Goal: Task Accomplishment & Management: Use online tool/utility

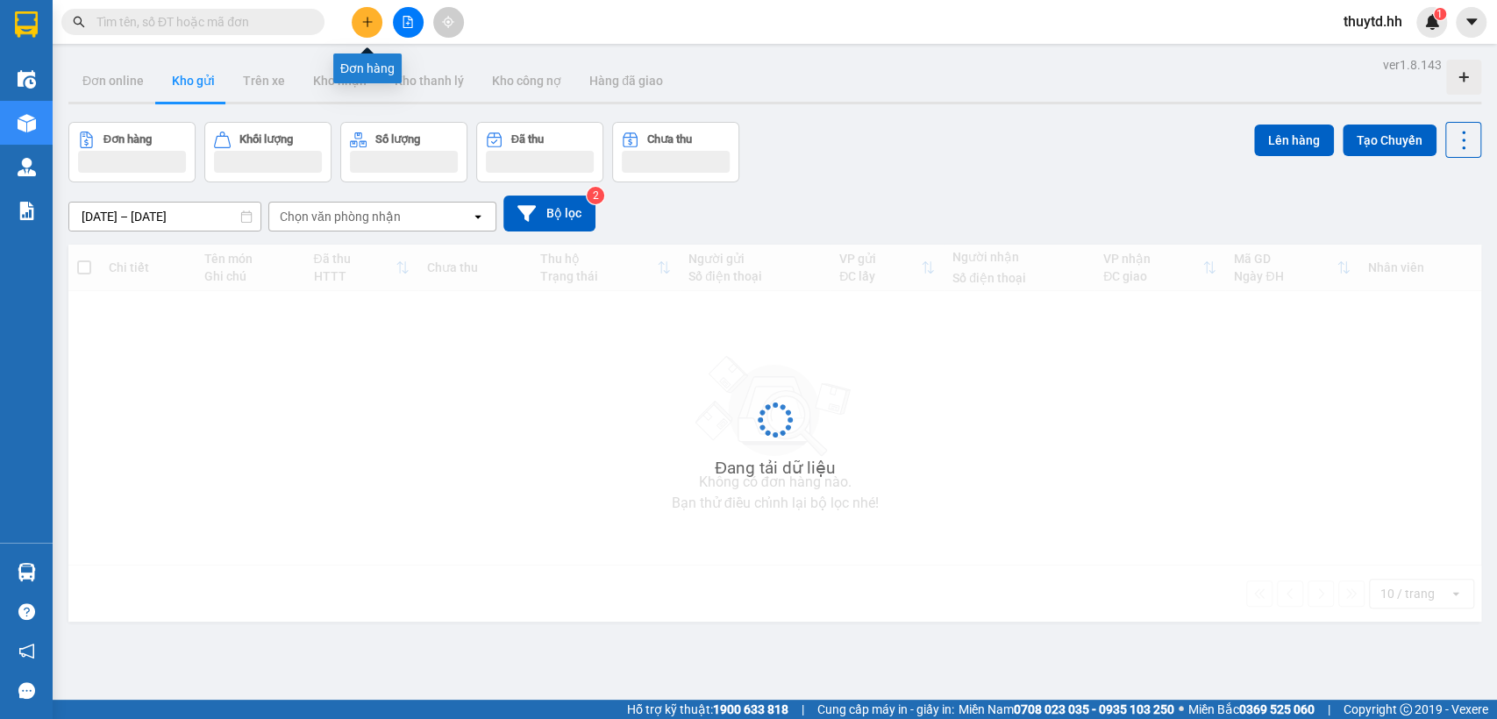
click at [368, 25] on icon "plus" at bounding box center [367, 22] width 12 height 12
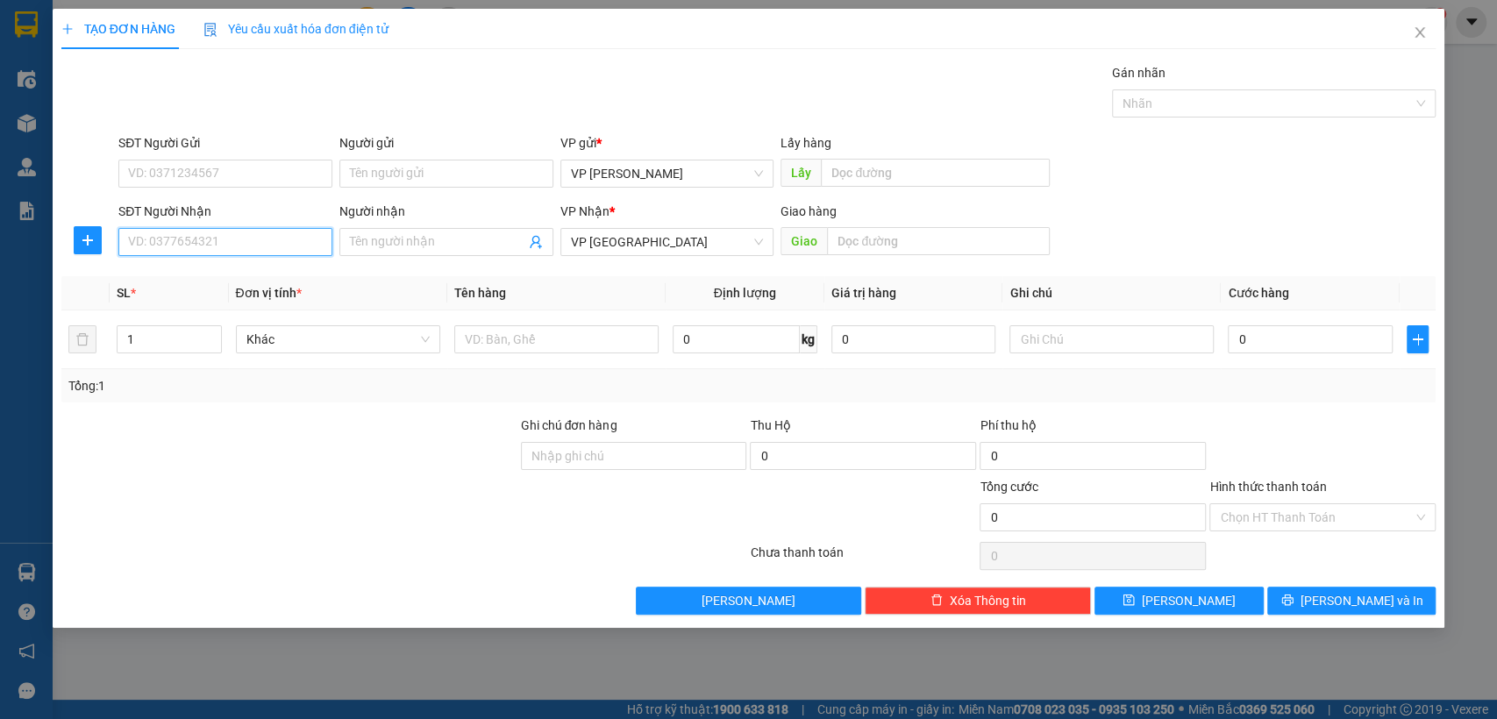
click at [261, 239] on input "SĐT Người Nhận" at bounding box center [225, 242] width 214 height 28
type input "0915210275"
click at [247, 273] on div "0915210275 - [PERSON_NAME]" at bounding box center [225, 277] width 193 height 19
type input "[PERSON_NAME]"
type input "Q8"
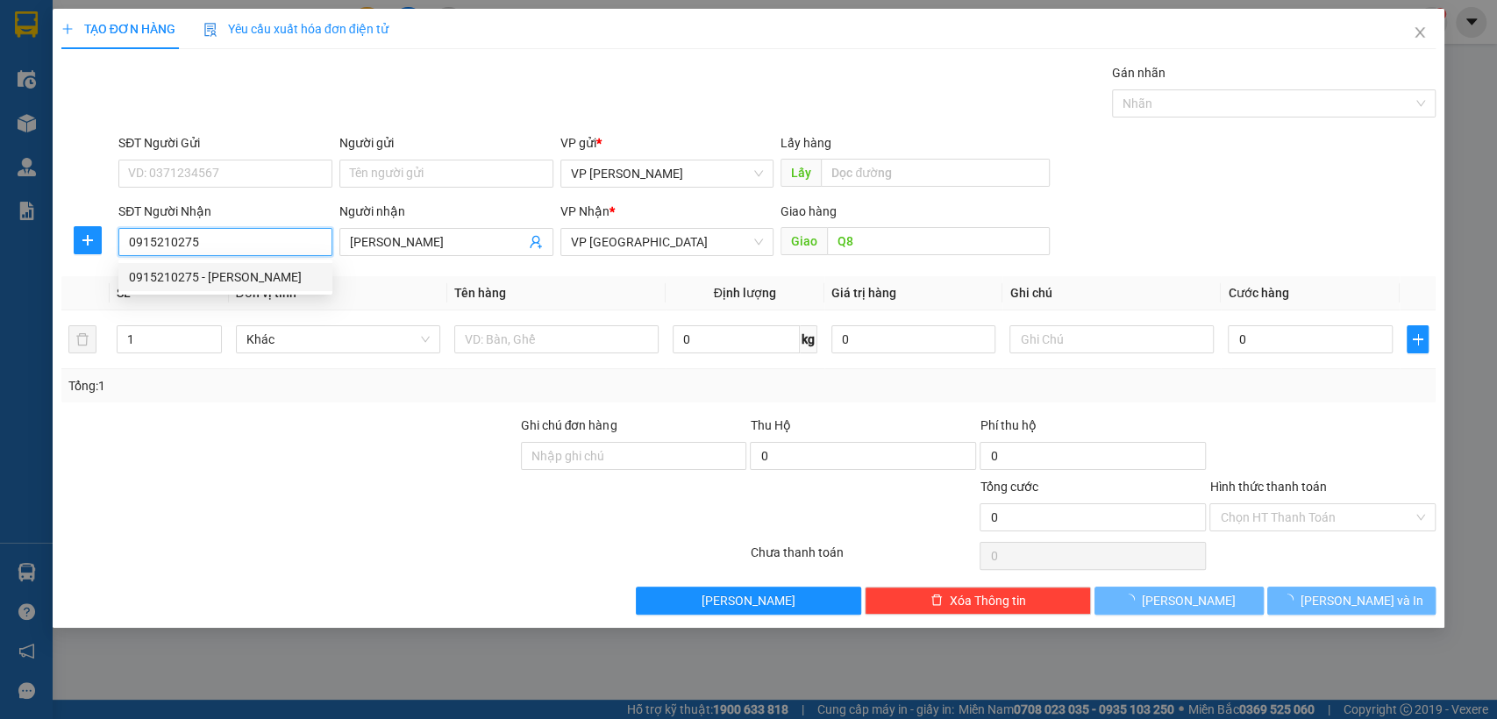
type input "150.000"
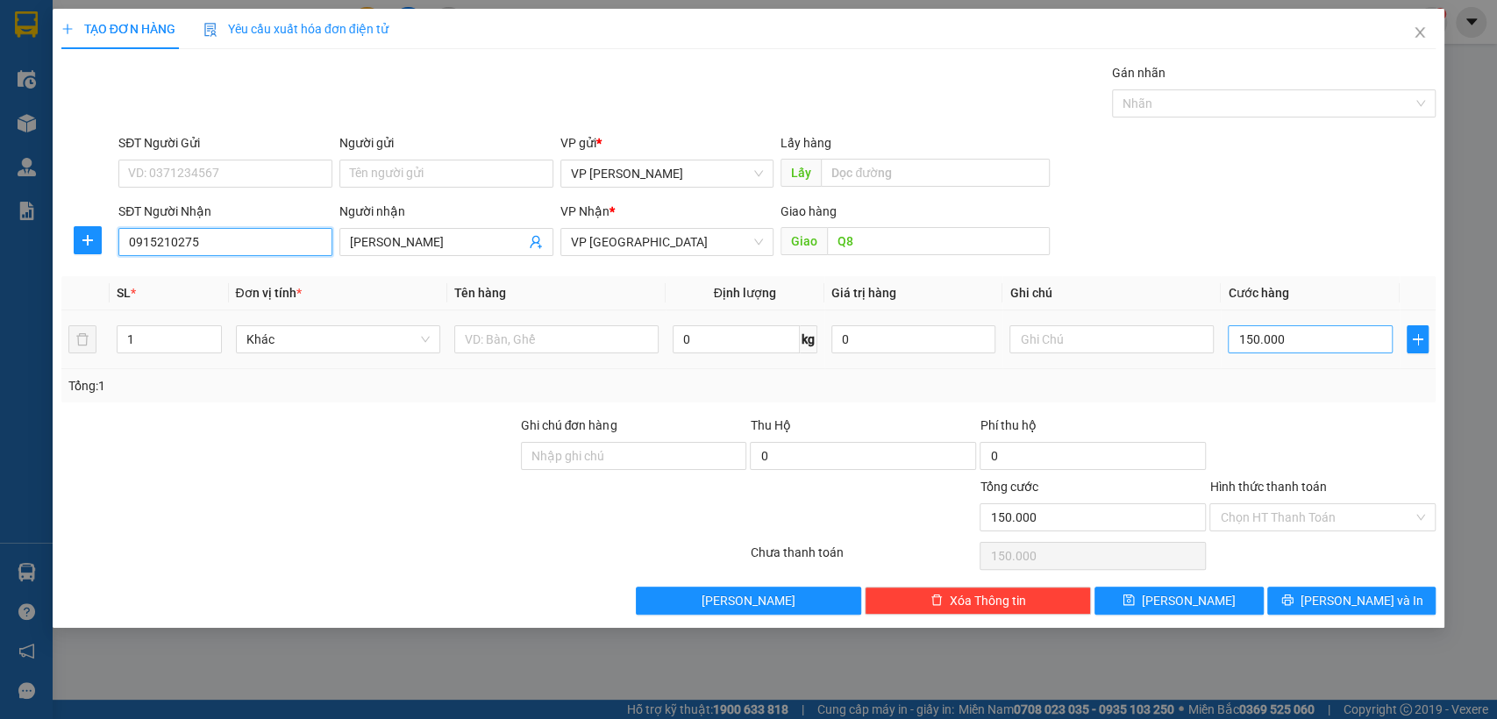
type input "0915210275"
click at [1301, 339] on input "150.000" at bounding box center [1310, 339] width 165 height 28
type input "2"
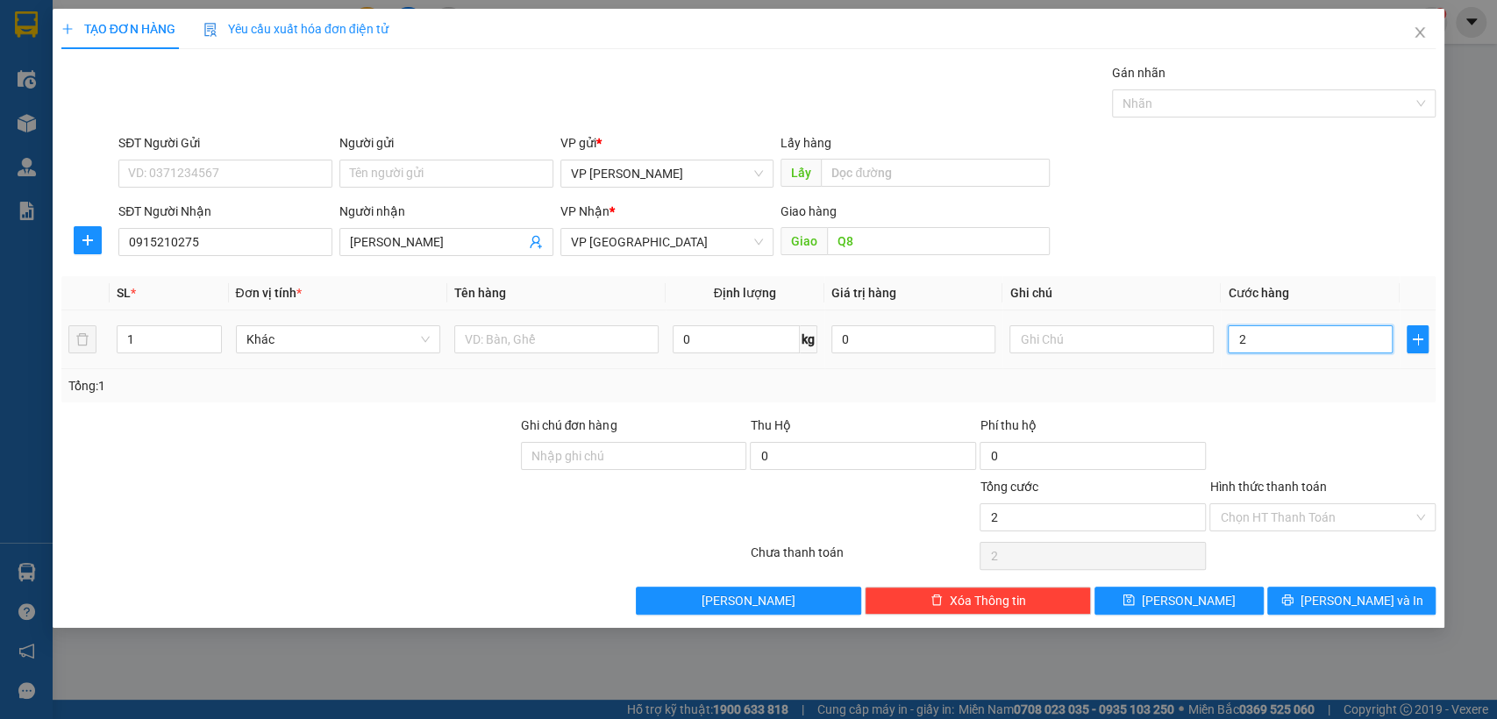
type input "25"
type input "250"
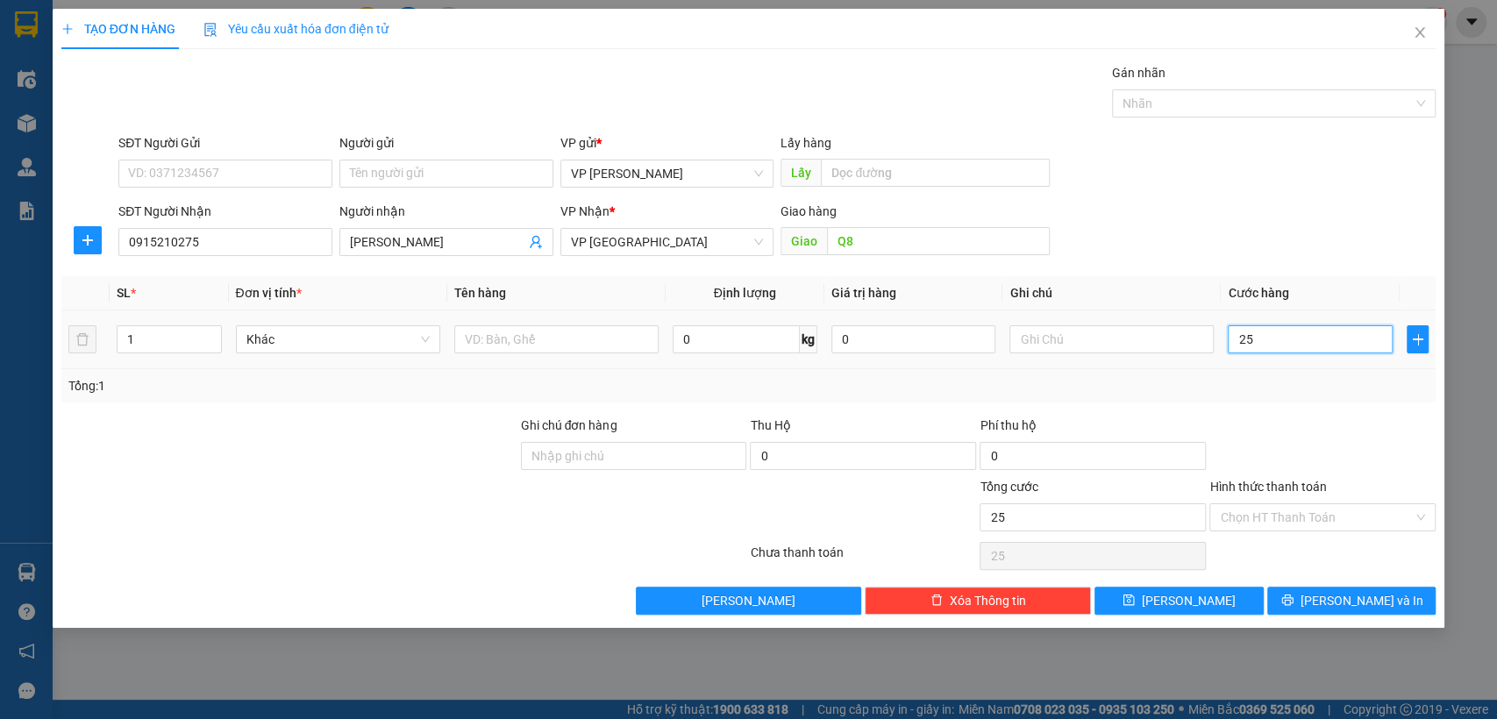
type input "250"
type input "2.500"
type input "25.000"
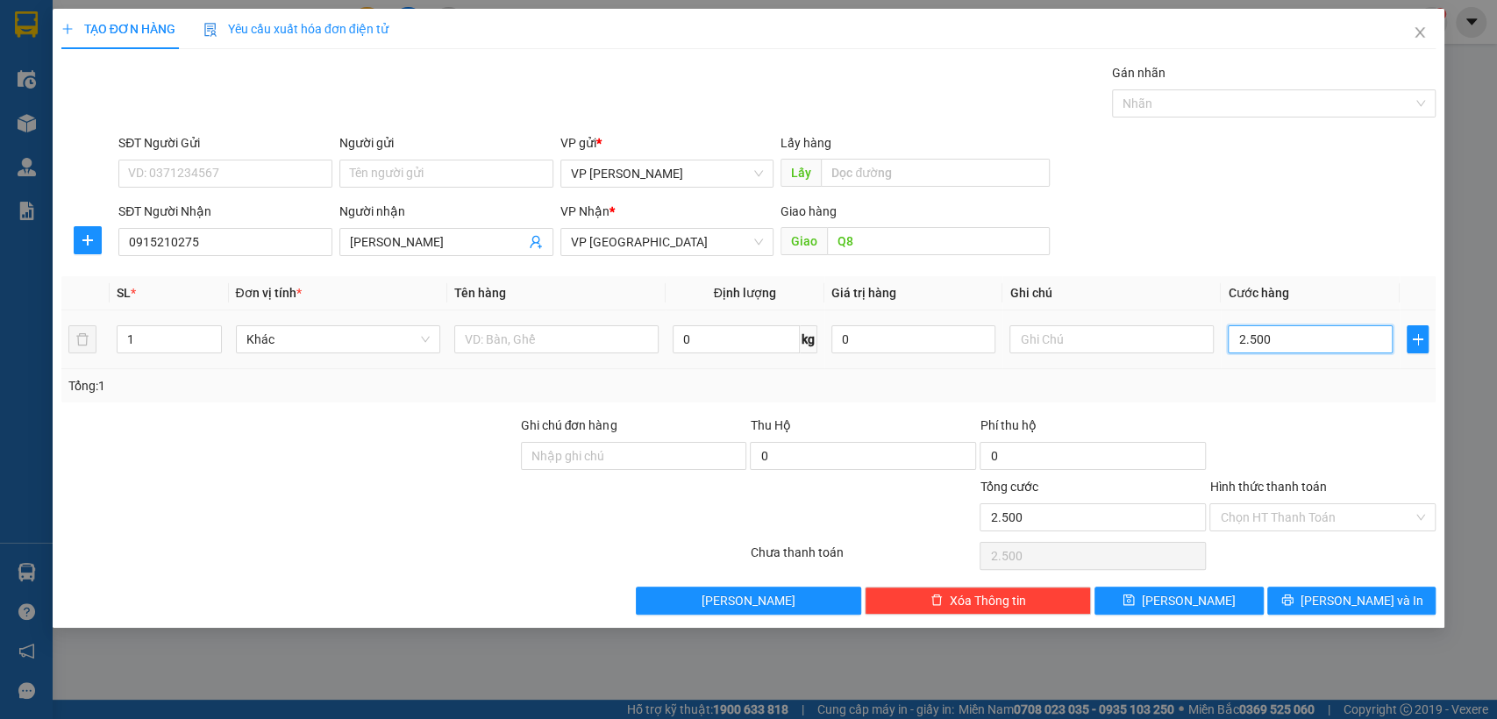
type input "25.000"
type input "250.000"
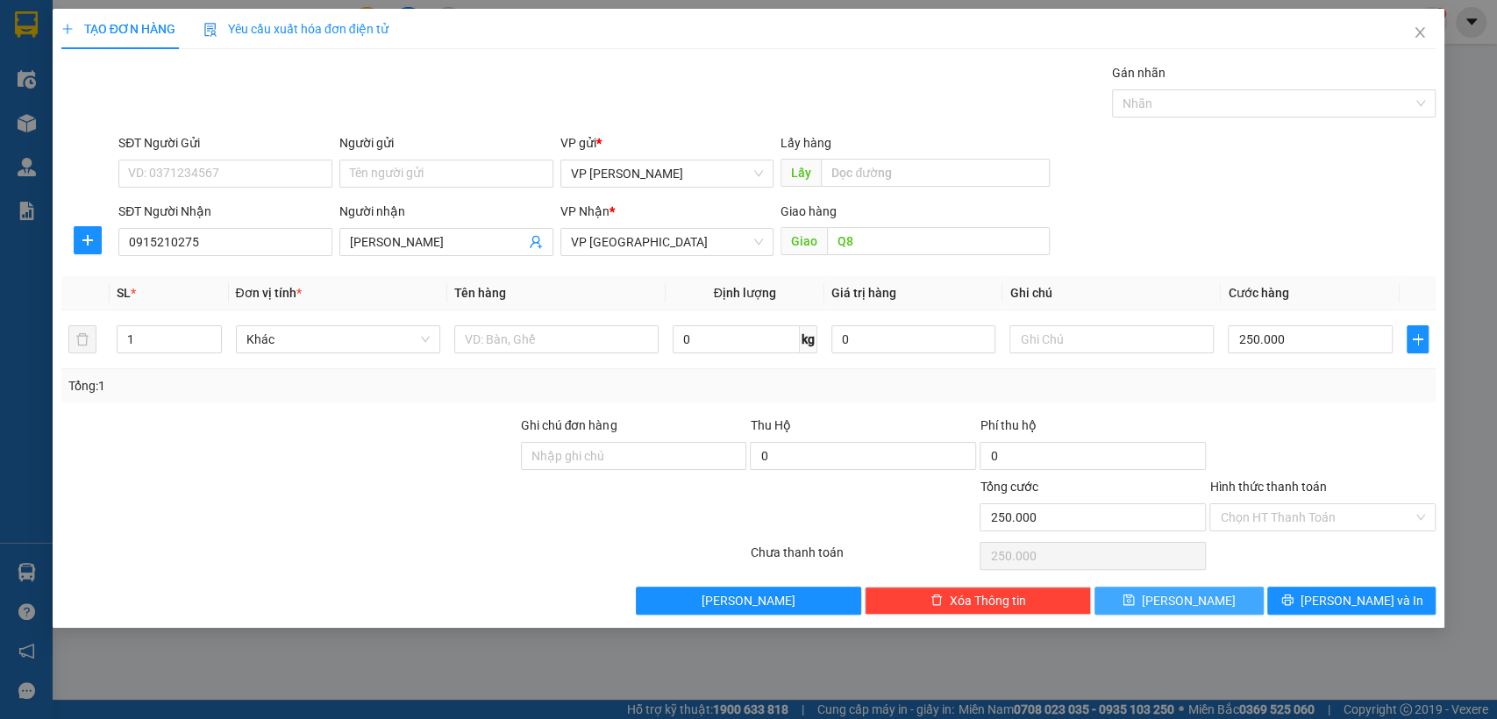
drag, startPoint x: 1200, startPoint y: 602, endPoint x: 1127, endPoint y: 551, distance: 88.8
click at [1199, 602] on button "[PERSON_NAME]" at bounding box center [1179, 601] width 168 height 28
type input "0"
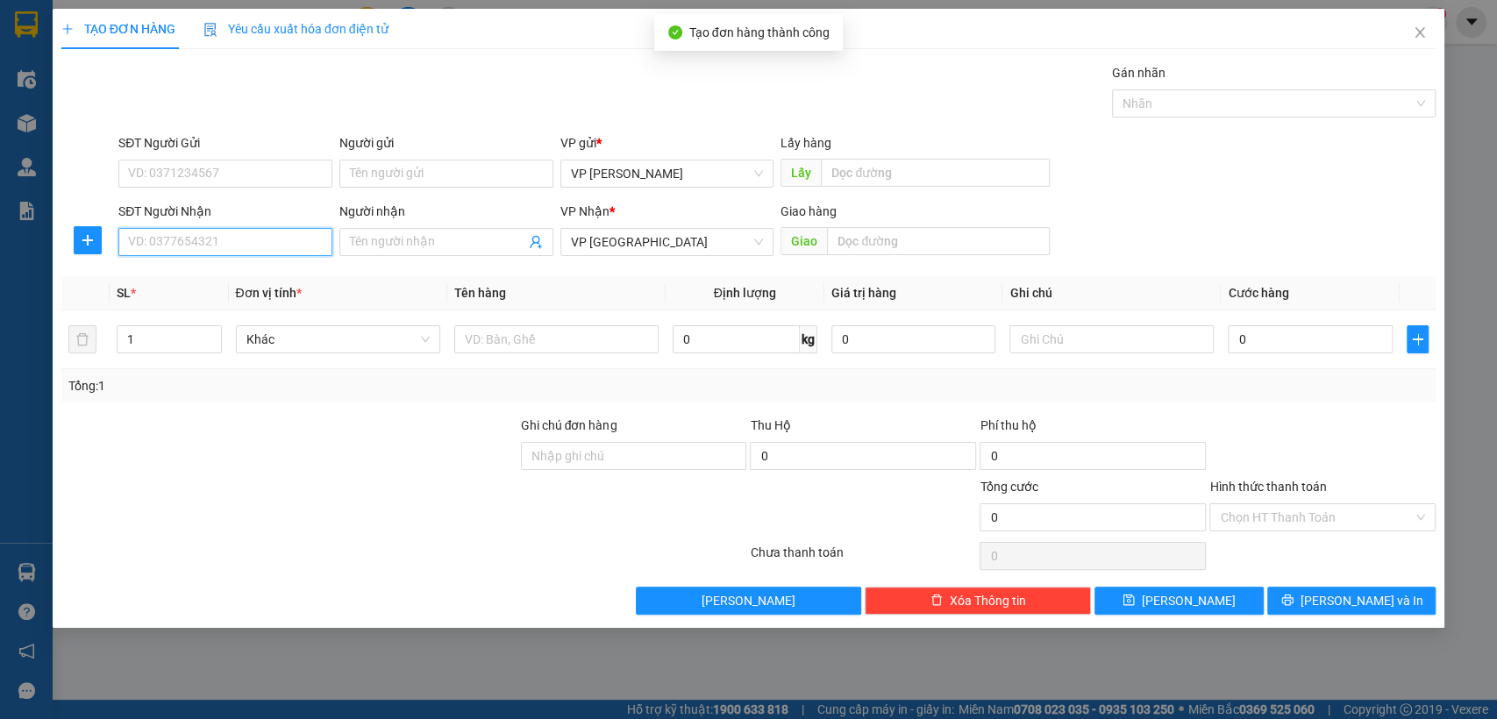
click at [288, 237] on input "SĐT Người Nhận" at bounding box center [225, 242] width 214 height 28
type input "0917204300"
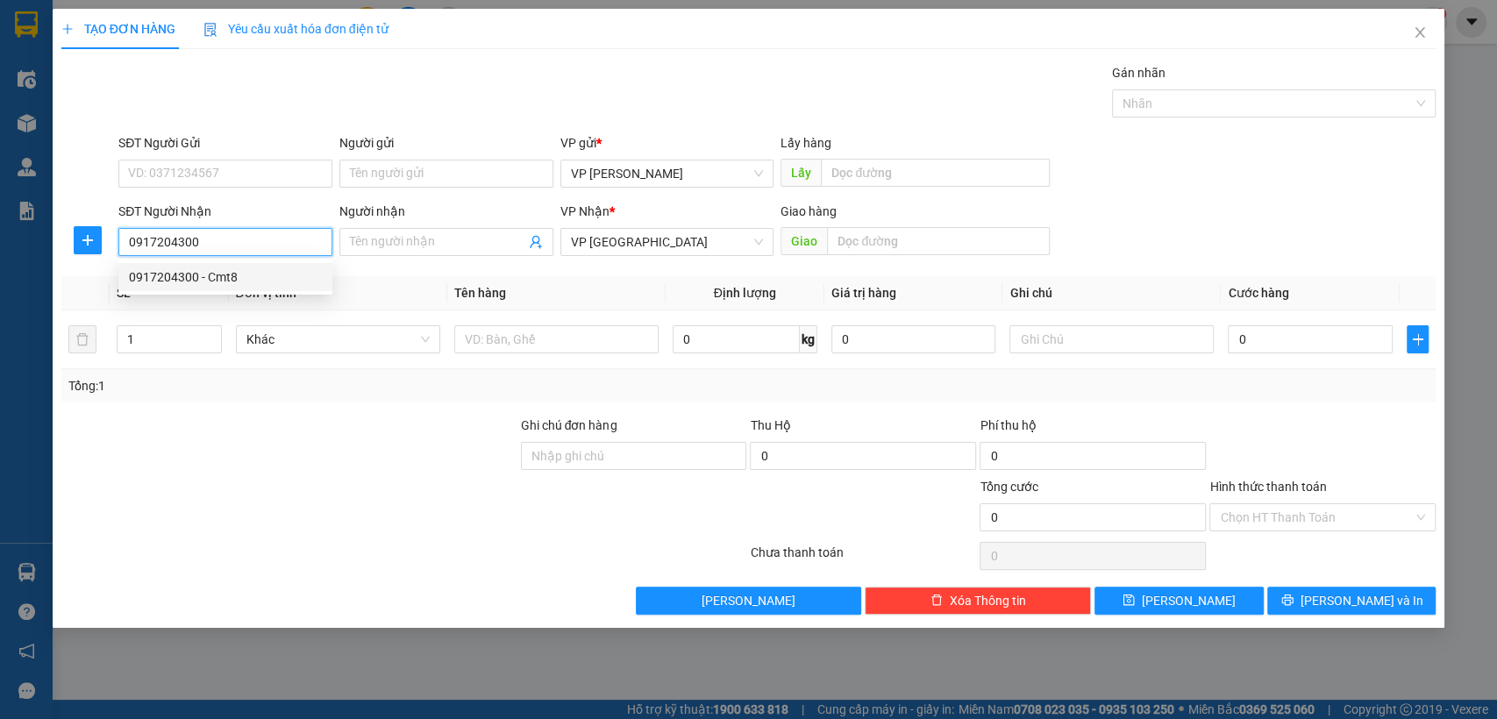
click at [254, 282] on div "0917204300 - Cmt8" at bounding box center [225, 277] width 193 height 19
type input "Cmt8"
type input "Chả"
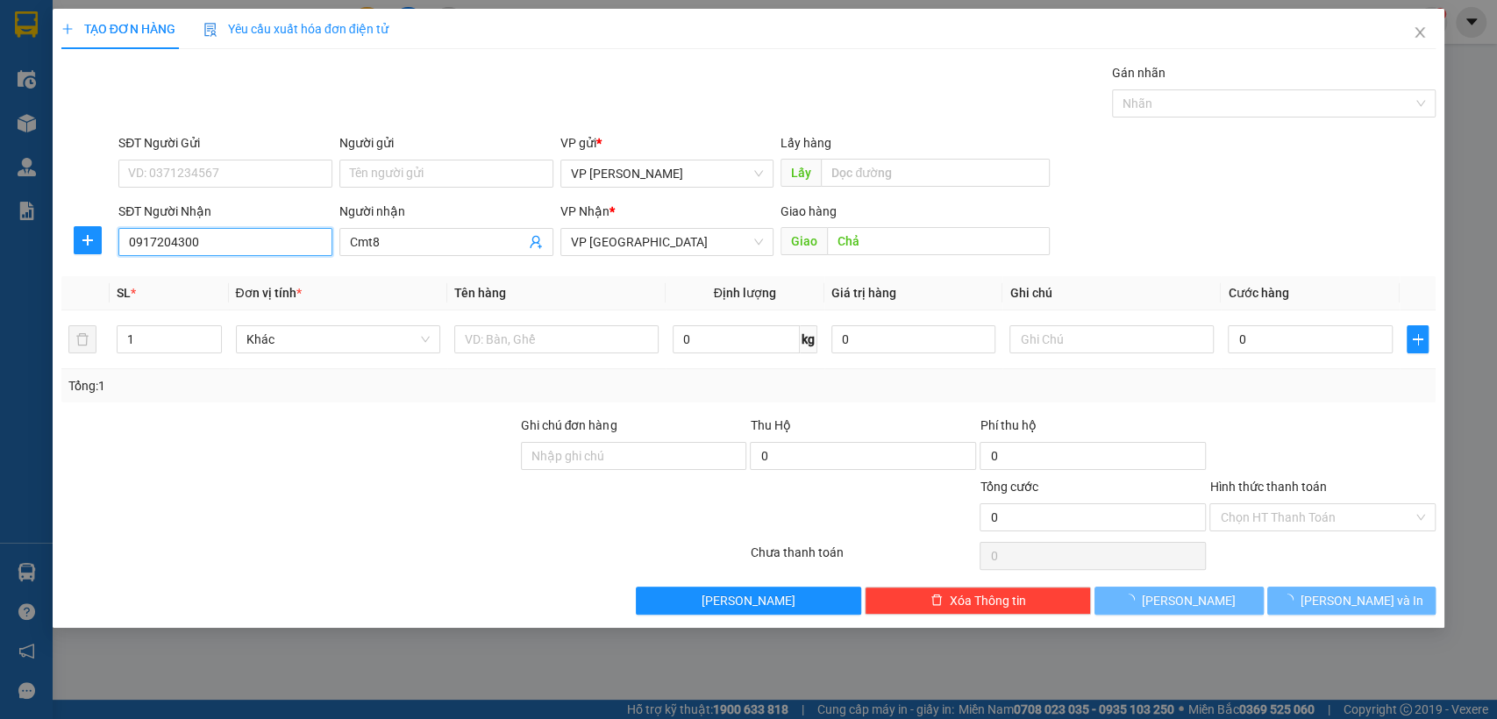
type input "70.000"
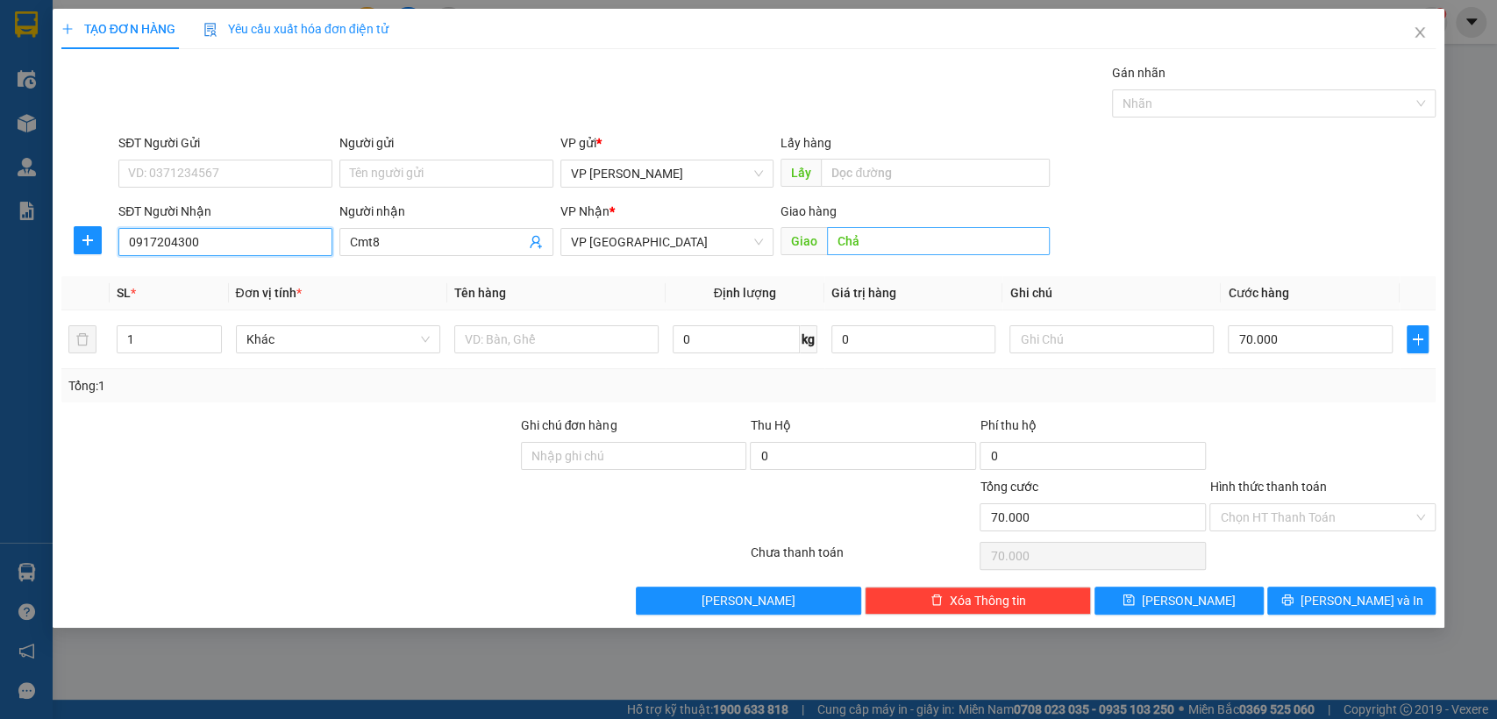
type input "0917204300"
click at [973, 239] on input "Chả" at bounding box center [938, 241] width 223 height 28
type input "cmt8"
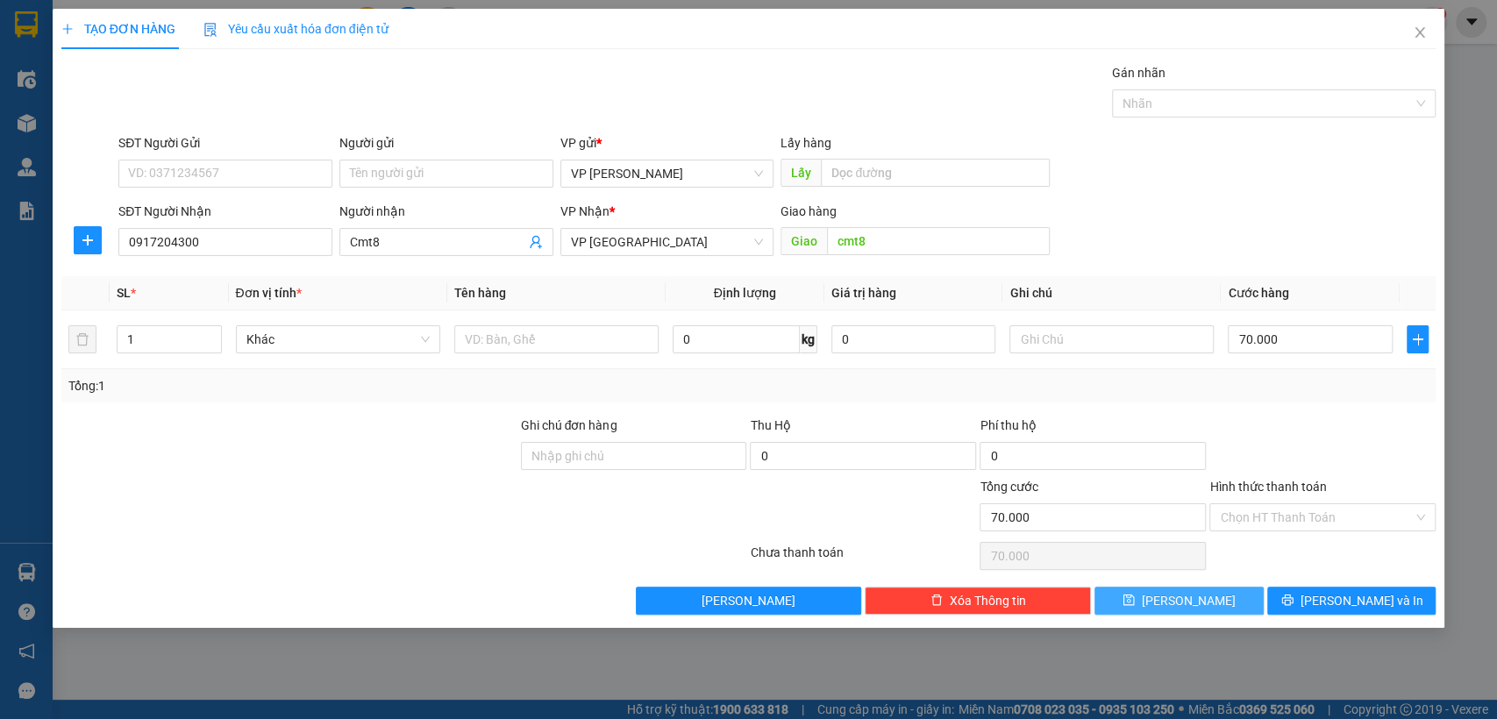
click at [1194, 598] on span "[PERSON_NAME]" at bounding box center [1189, 600] width 94 height 19
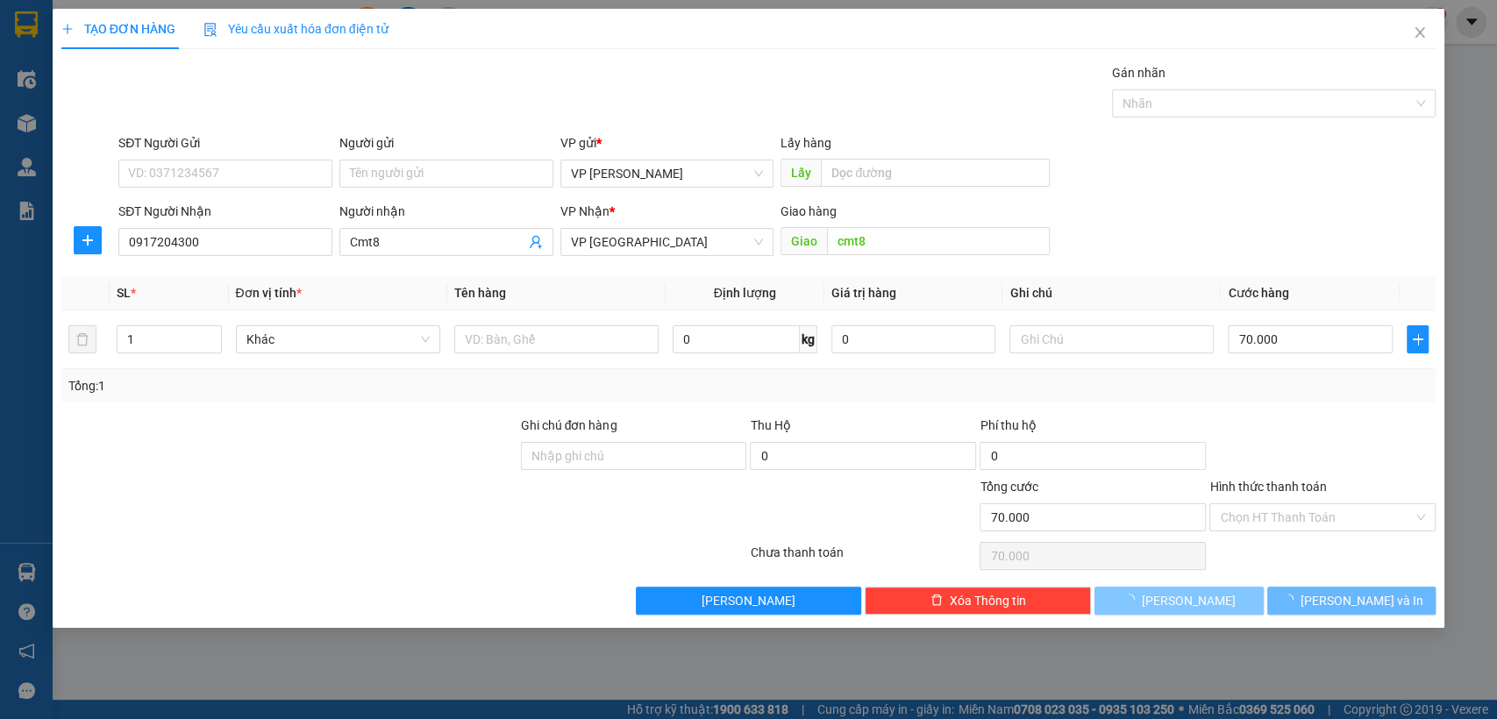
type input "0"
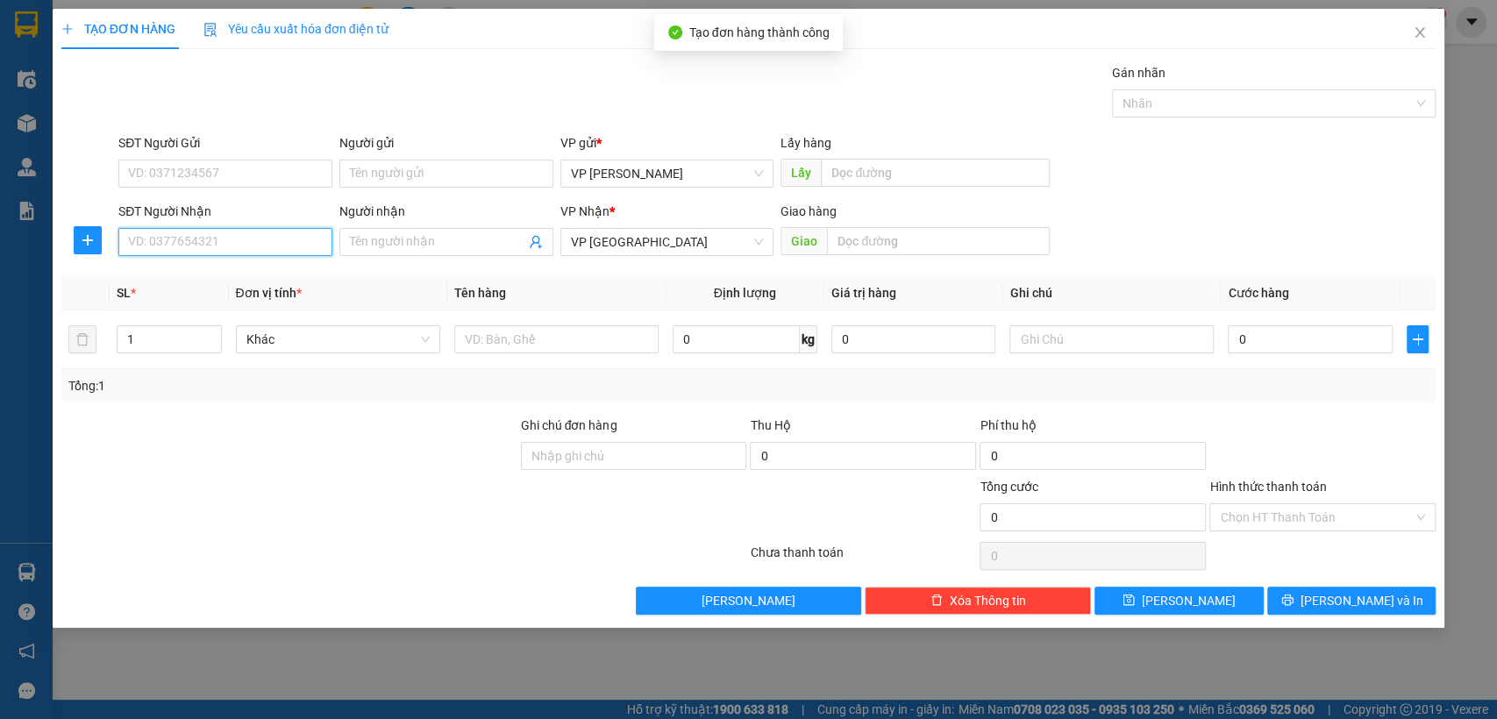
click at [190, 236] on input "SĐT Người Nhận" at bounding box center [225, 242] width 214 height 28
type input "0965433556"
click at [168, 274] on div "0965433556" at bounding box center [225, 277] width 193 height 19
type input "ph v dong"
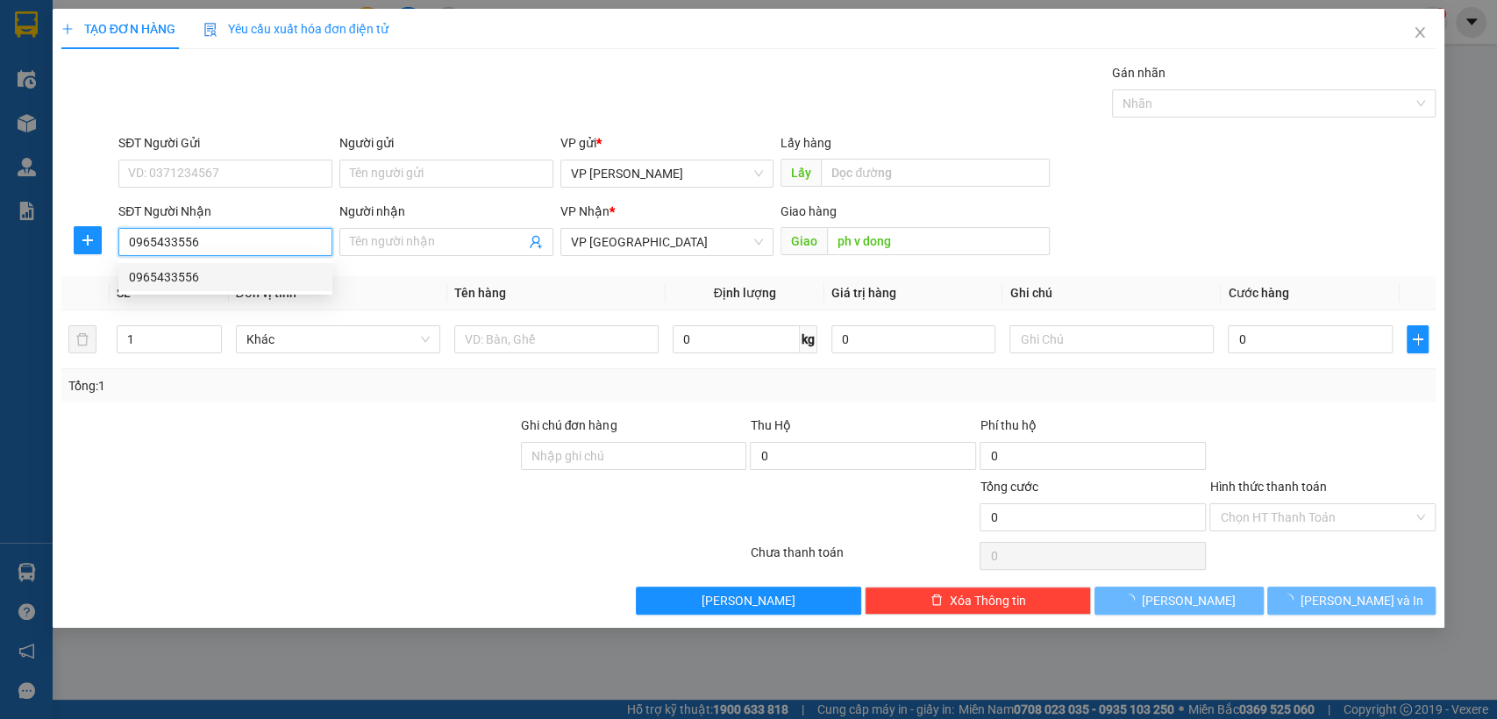
type input "70.000"
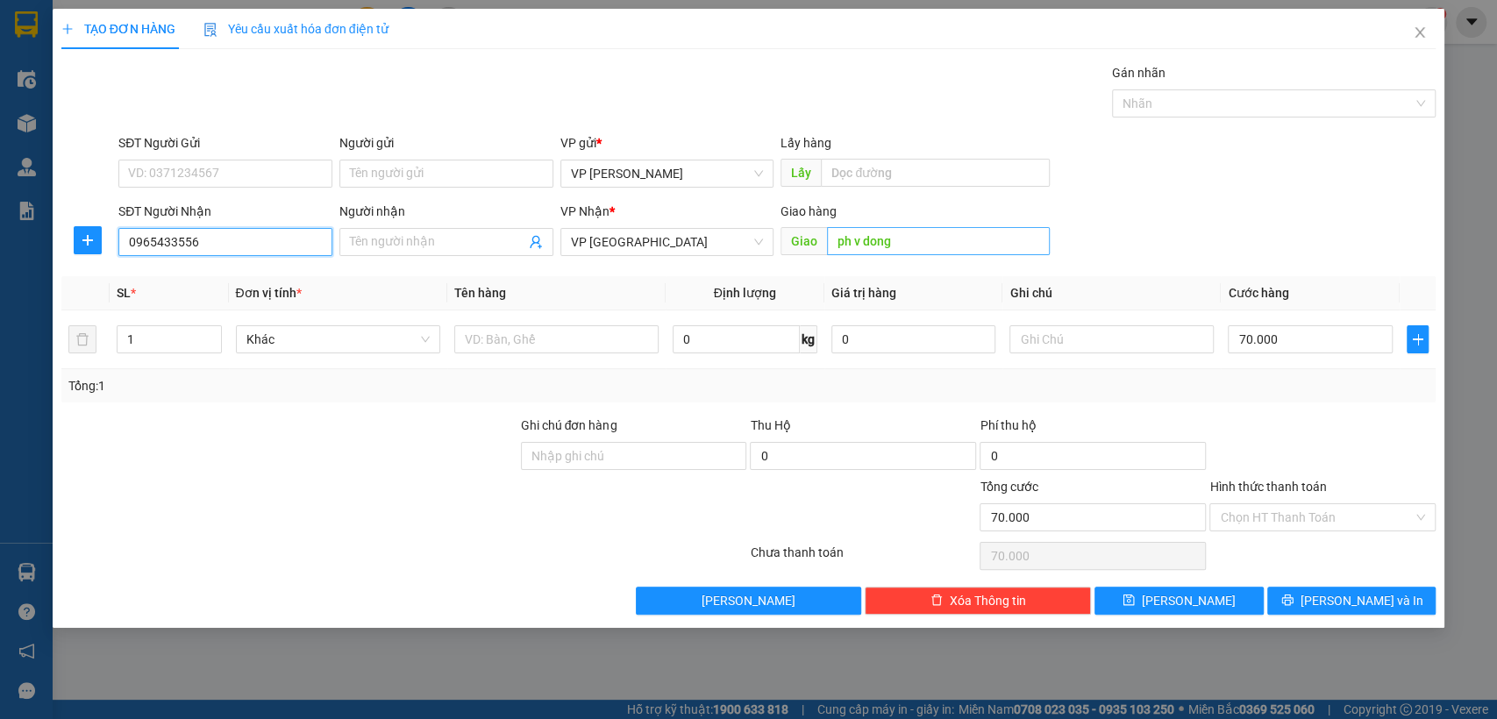
type input "0965433556"
click at [918, 251] on input "ph v dong" at bounding box center [938, 241] width 223 height 28
type input "bai xe"
click at [1326, 339] on input "70.000" at bounding box center [1310, 339] width 165 height 28
type input "3"
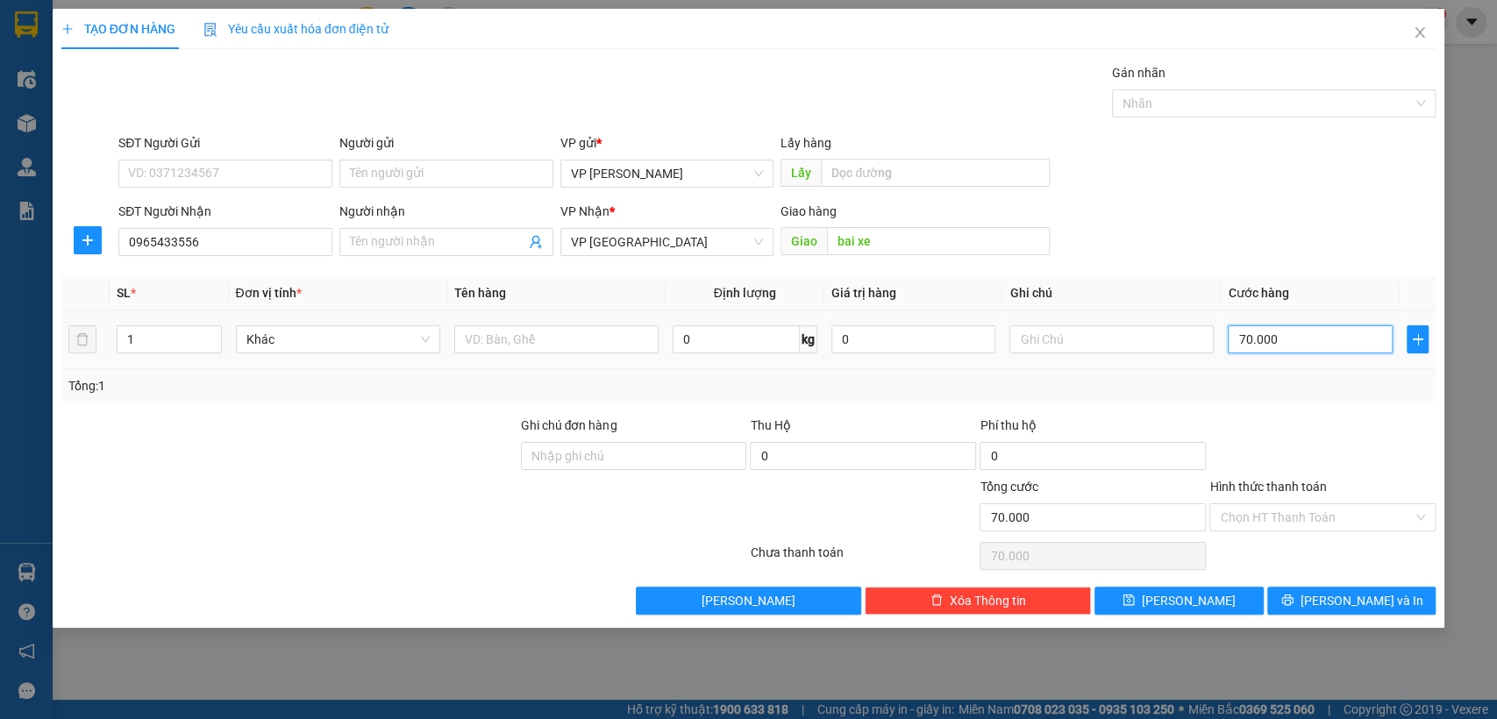
type input "3"
type input "30"
type input "300"
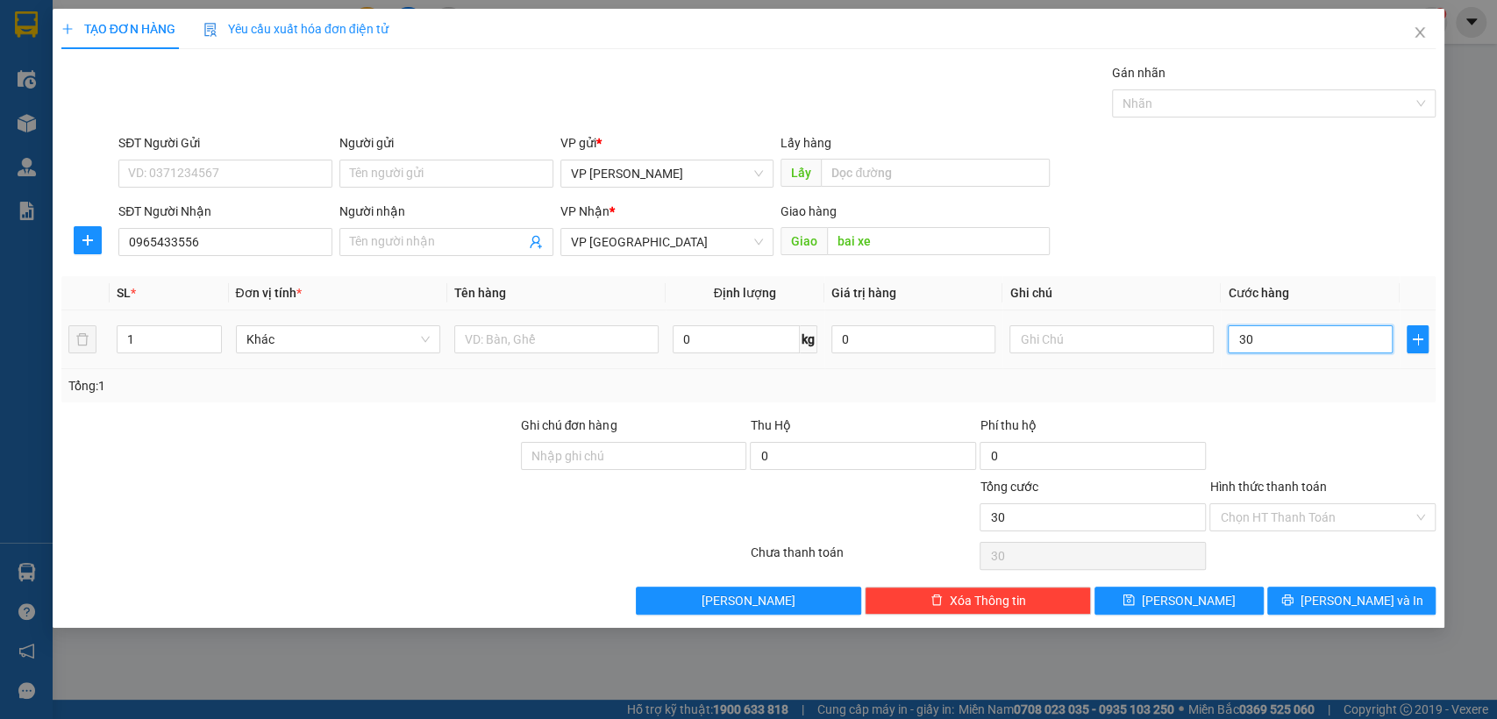
type input "300"
type input "3.000"
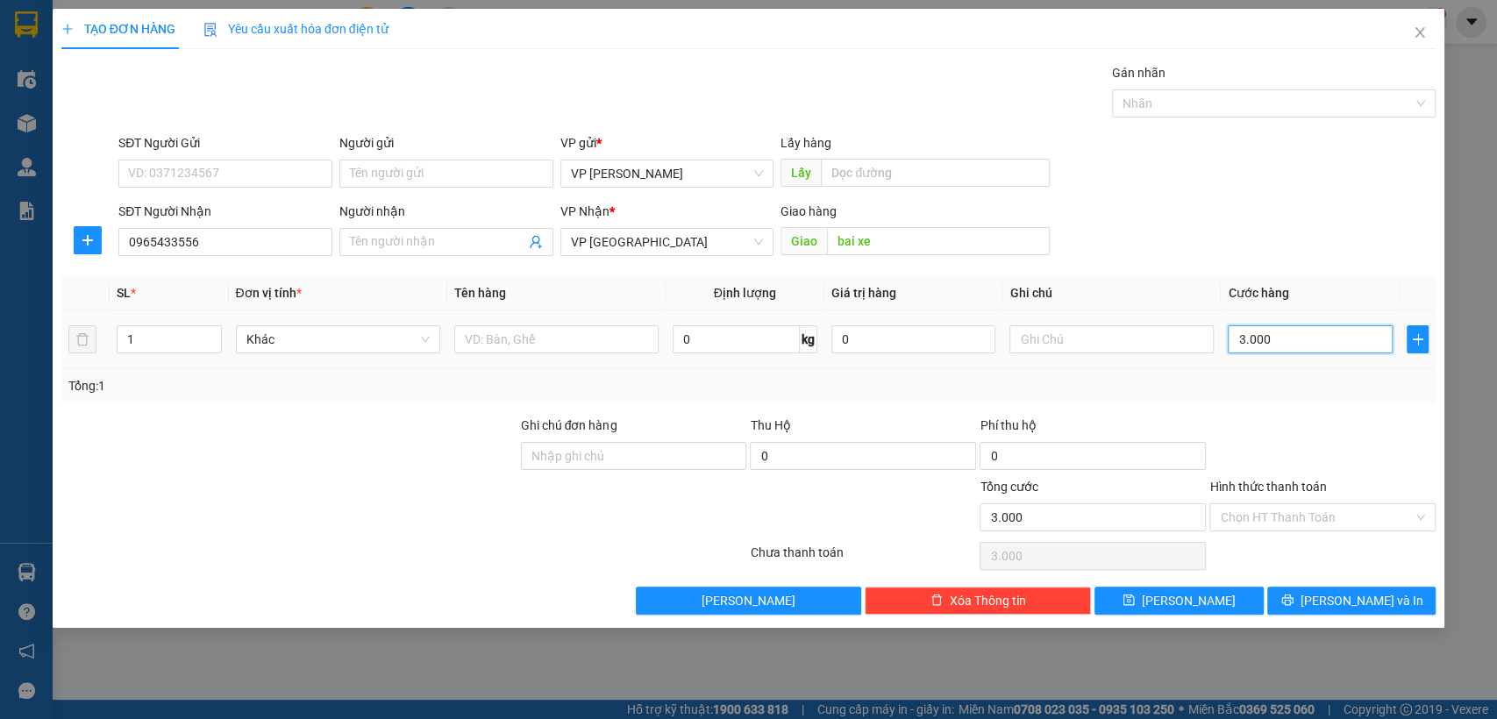
type input "30.000"
click at [1135, 600] on icon "save" at bounding box center [1129, 600] width 12 height 12
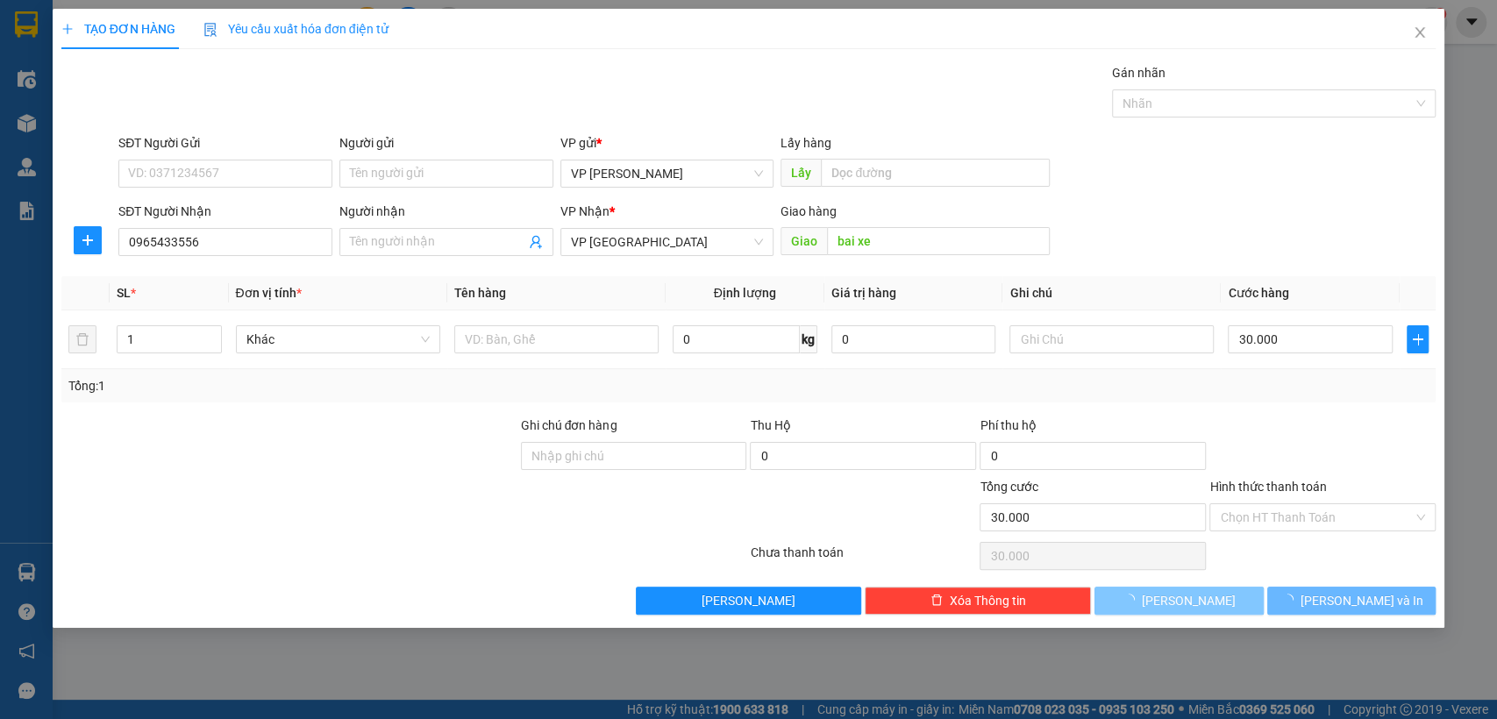
type input "0"
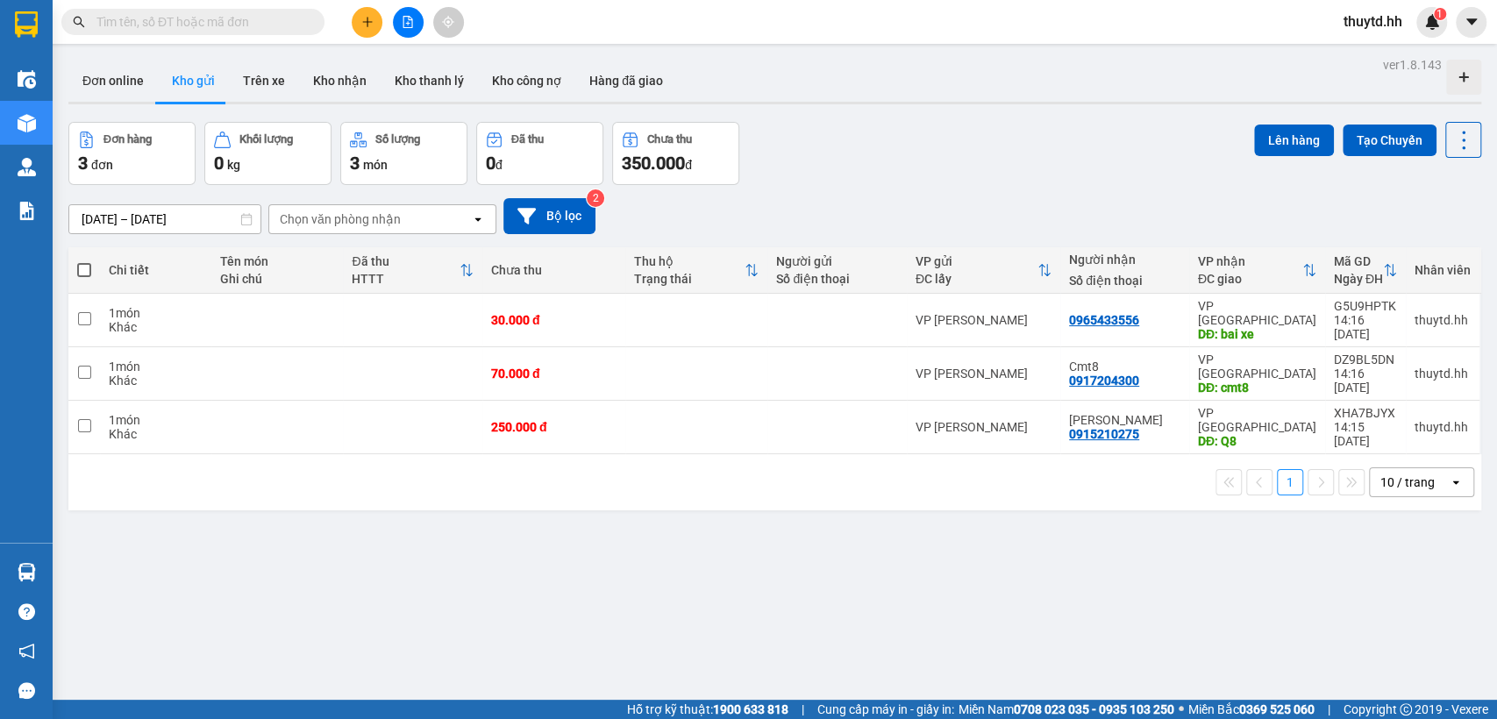
click at [87, 273] on span at bounding box center [84, 270] width 14 height 14
click at [84, 261] on input "checkbox" at bounding box center [84, 261] width 0 height 0
checkbox input "true"
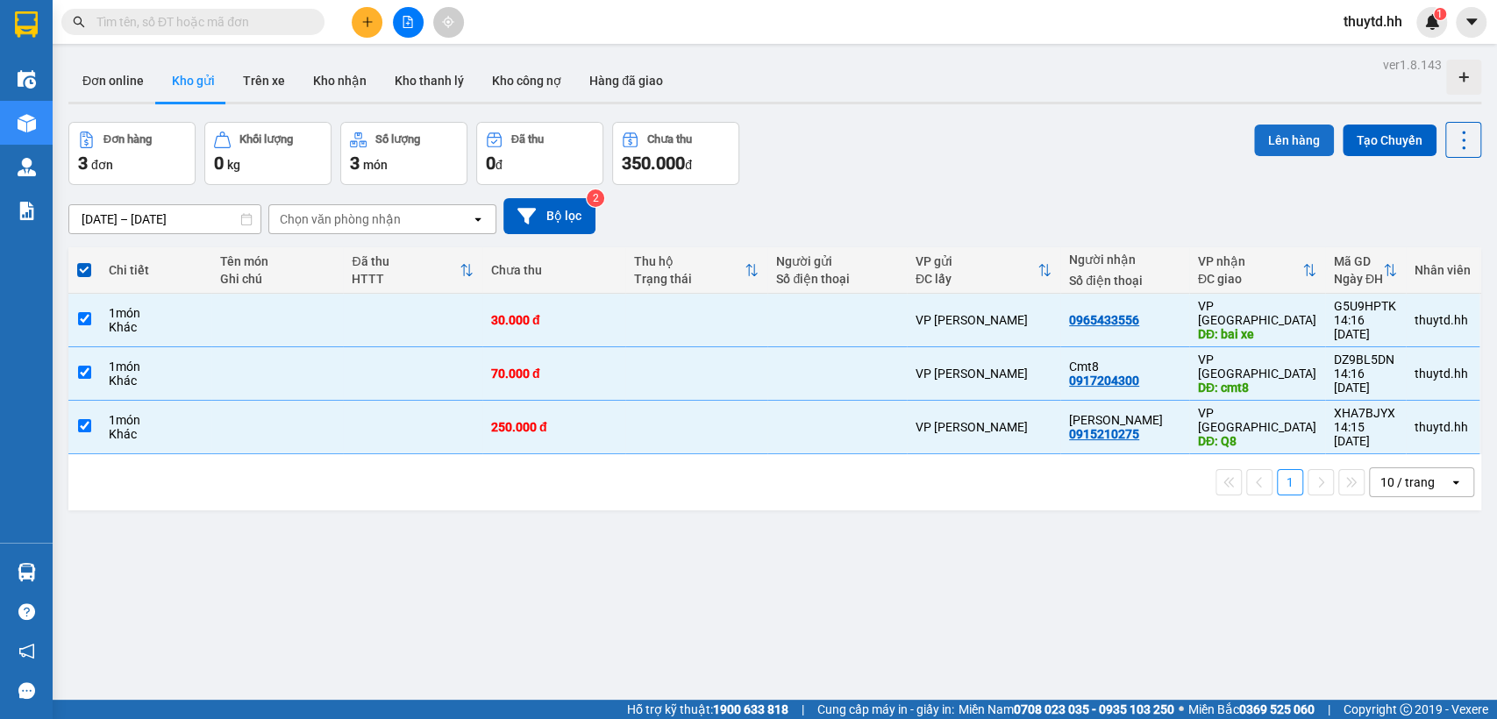
click at [1283, 140] on button "Lên hàng" at bounding box center [1294, 141] width 80 height 32
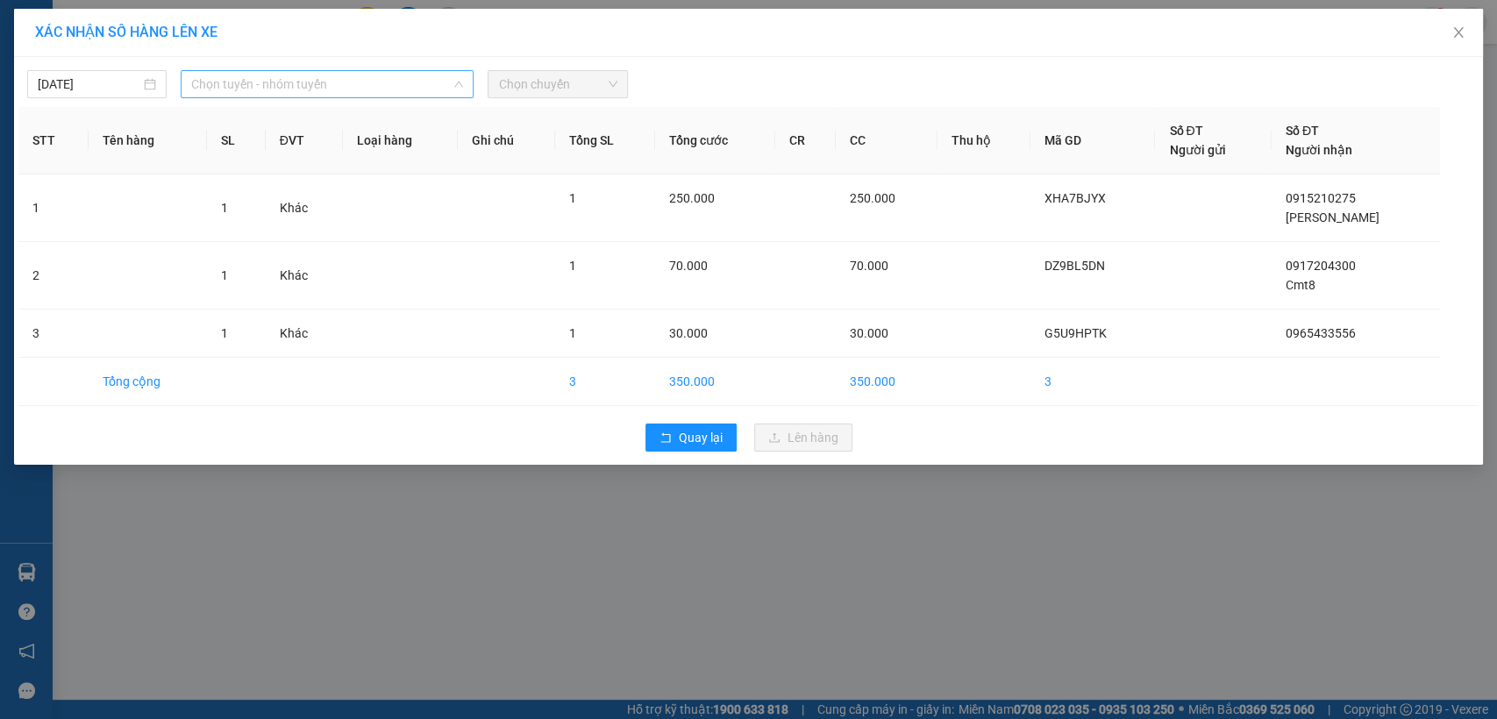
click at [382, 86] on span "Chọn tuyến - nhóm tuyến" at bounding box center [327, 84] width 272 height 26
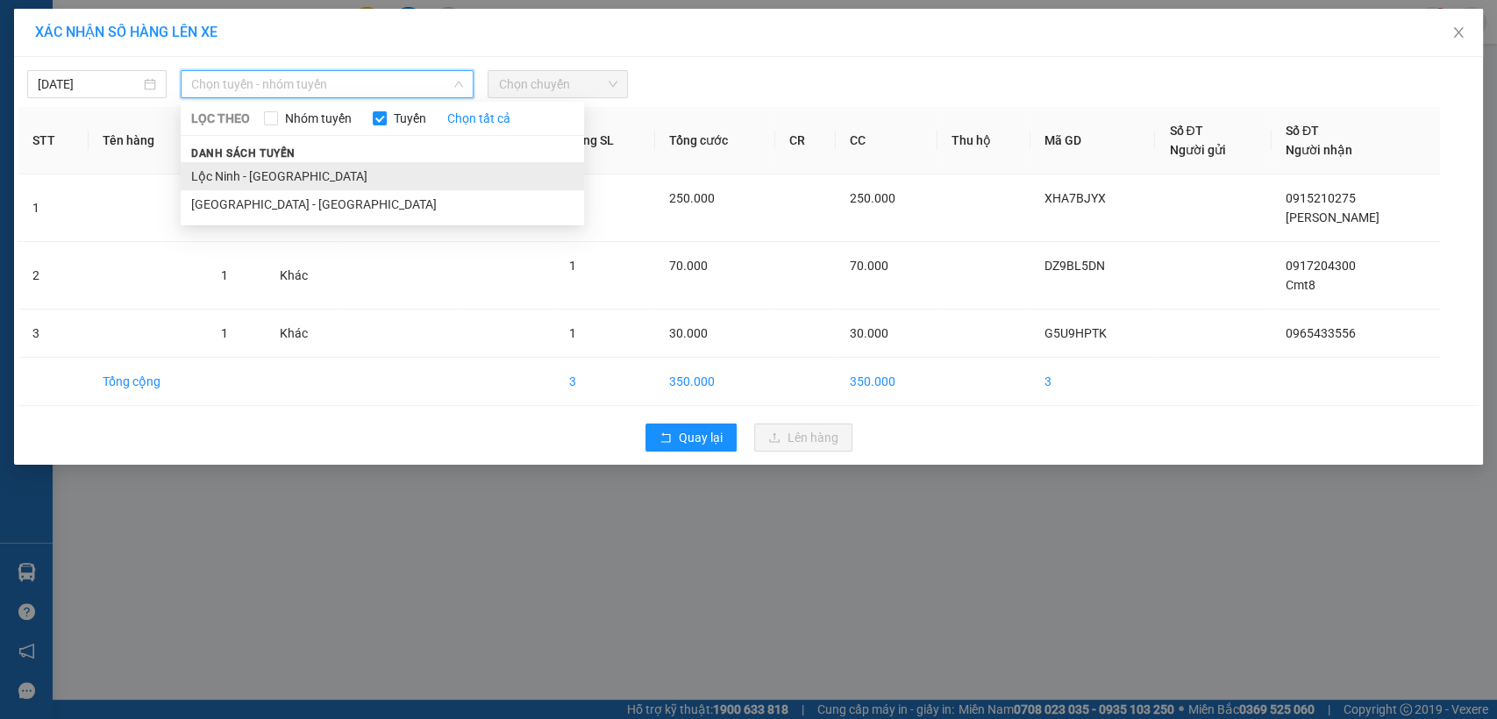
click at [237, 177] on li "Lộc Ninh - [GEOGRAPHIC_DATA]" at bounding box center [383, 176] width 404 height 28
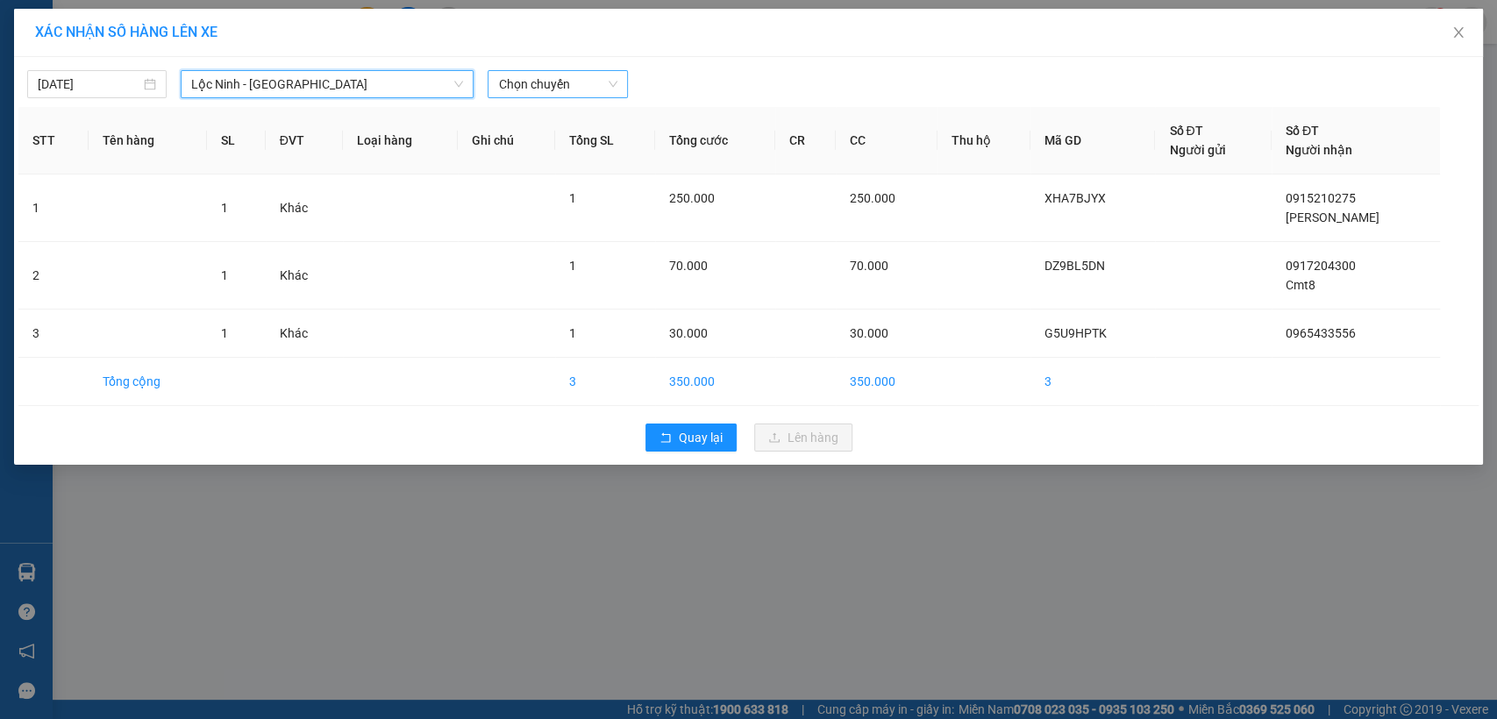
click at [590, 81] on span "Chọn chuyến" at bounding box center [557, 84] width 118 height 26
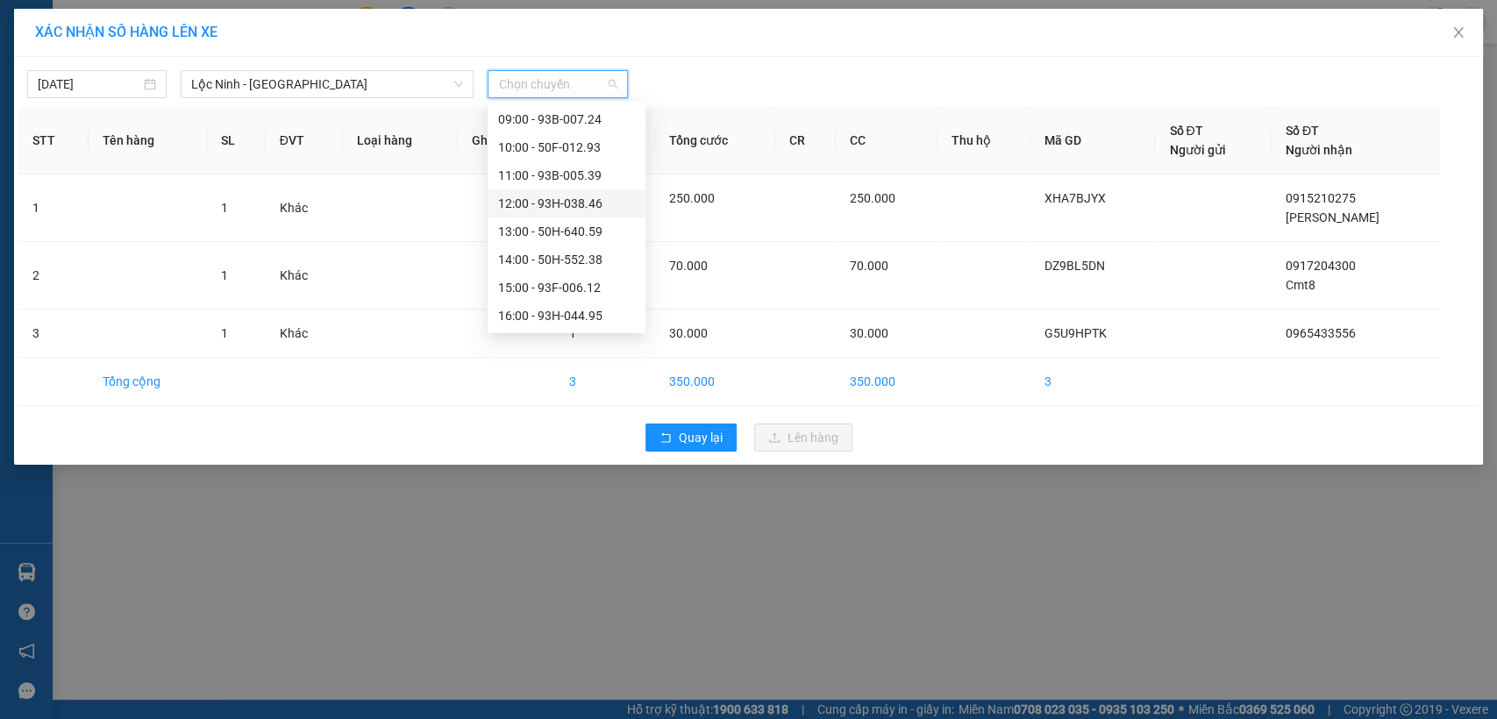
scroll to position [239, 0]
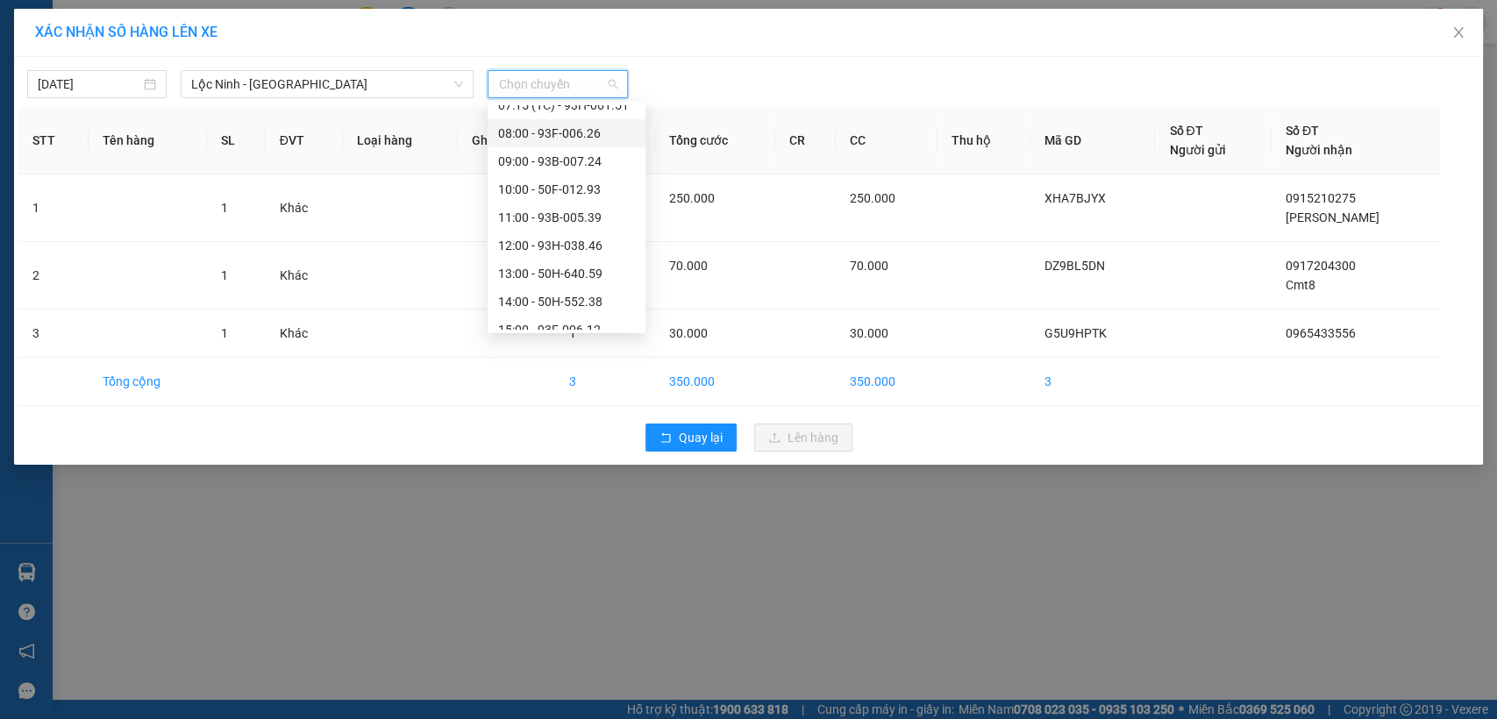
click at [572, 136] on div "08:00 - 93F-006.26" at bounding box center [566, 133] width 137 height 19
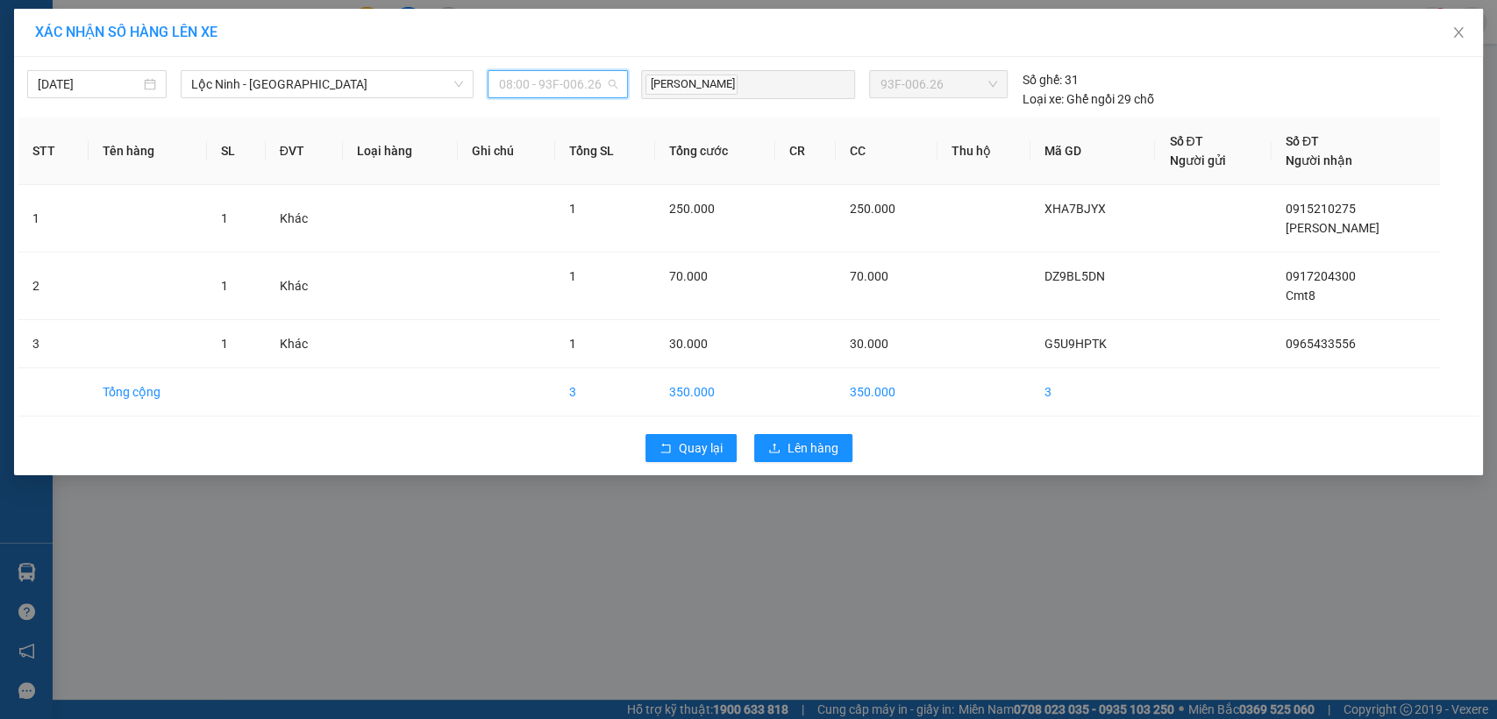
click at [582, 83] on span "08:00 - 93F-006.26" at bounding box center [557, 84] width 118 height 26
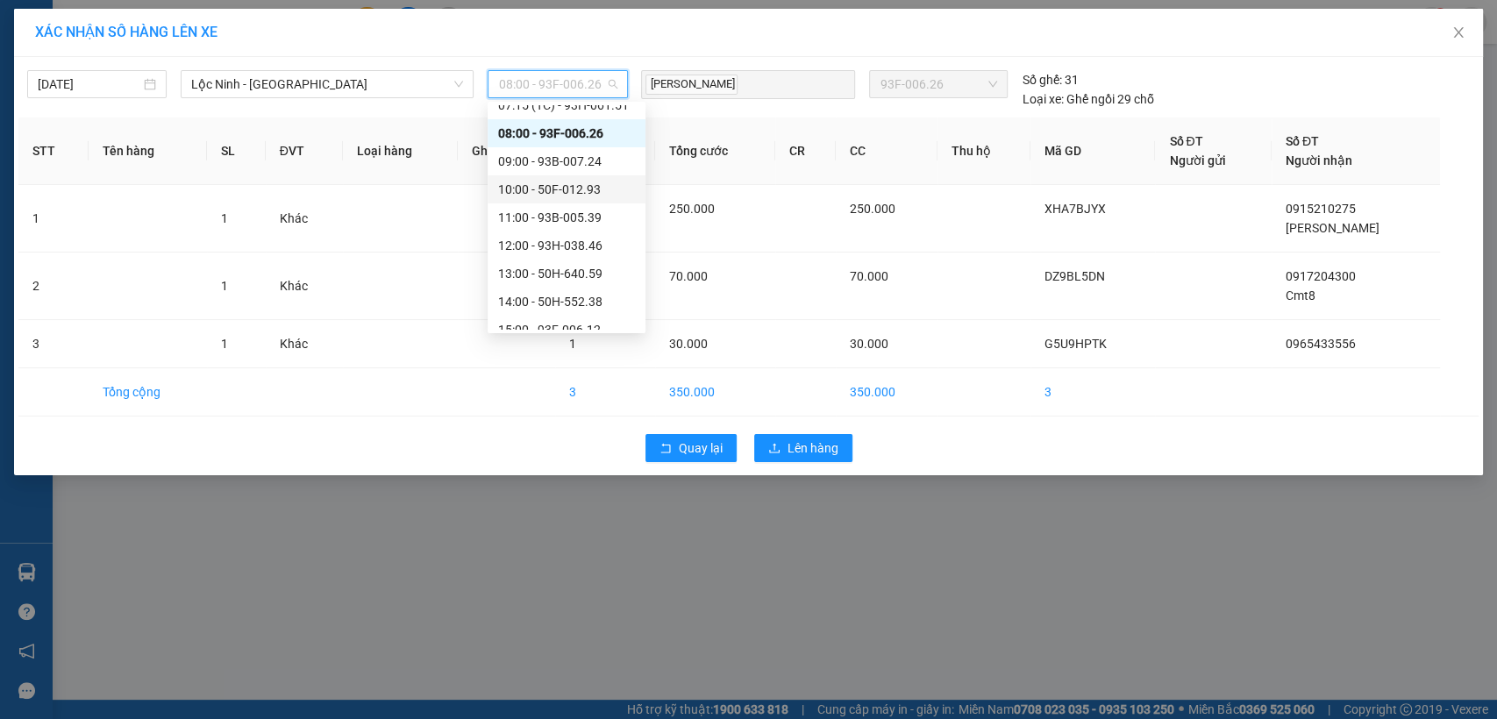
scroll to position [141, 0]
